Goal: Information Seeking & Learning: Learn about a topic

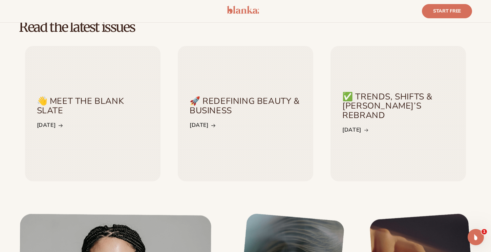
scroll to position [433, 0]
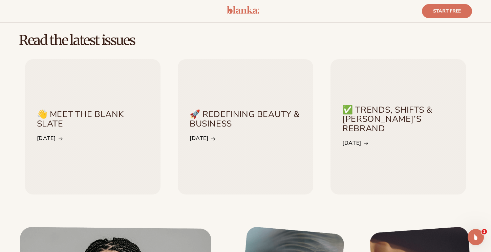
click at [62, 144] on div "👋 Meet the Blank slate [DATE]" at bounding box center [92, 126] width 129 height 50
click at [64, 134] on span at bounding box center [60, 139] width 7 height 10
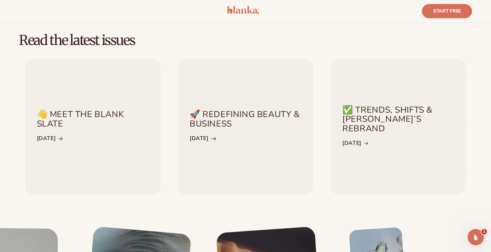
click at [215, 137] on link "[DATE]" at bounding box center [202, 139] width 26 height 10
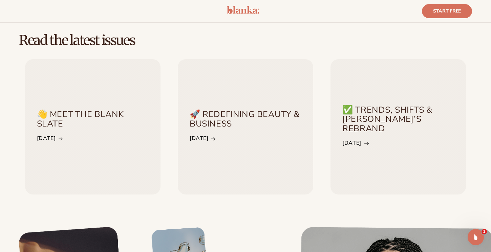
click at [364, 140] on span at bounding box center [364, 143] width 7 height 7
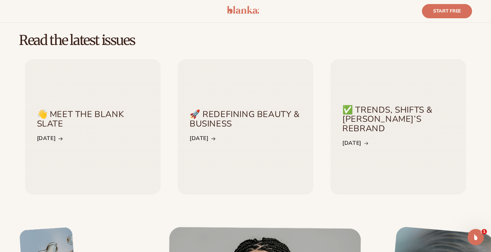
click at [249, 139] on div "🚀 Redefining beauty & business [DATE]" at bounding box center [245, 126] width 129 height 50
click at [216, 137] on span at bounding box center [213, 139] width 7 height 10
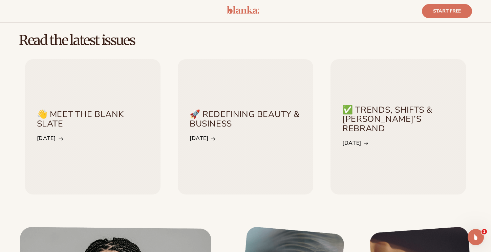
click at [62, 137] on span at bounding box center [58, 138] width 7 height 7
